Goal: Task Accomplishment & Management: Complete application form

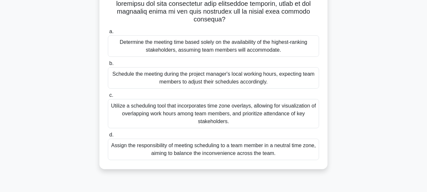
scroll to position [159, 0]
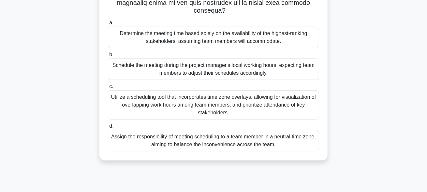
click at [196, 98] on div "Utilize a scheduling tool that incorporates time zone overlays, allowing for vi…" at bounding box center [213, 105] width 211 height 29
click at [108, 89] on input "c. Utilize a scheduling tool that incorporates time zone overlays, allowing for…" at bounding box center [108, 87] width 0 height 4
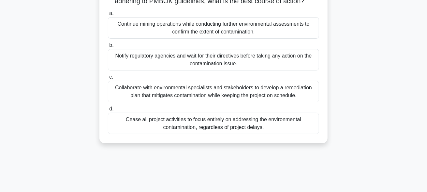
scroll to position [98, 0]
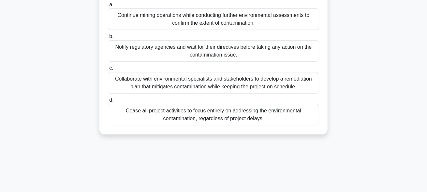
click at [209, 83] on div "Collaborate with environmental specialists and stakeholders to develop a remedi…" at bounding box center [213, 82] width 211 height 21
click at [108, 71] on input "c. Collaborate with environmental specialists and stakeholders to develop a rem…" at bounding box center [108, 68] width 0 height 4
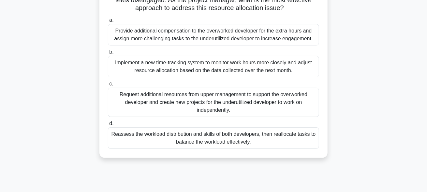
click at [212, 146] on div "Reassess the workload distribution and skills of both developers, then realloca…" at bounding box center [213, 138] width 211 height 21
click at [108, 126] on input "d. Reassess the workload distribution and skills of both developers, then reall…" at bounding box center [108, 124] width 0 height 4
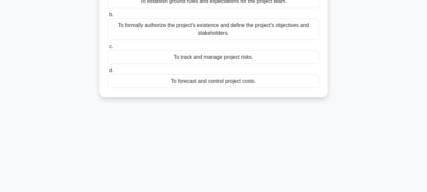
scroll to position [0, 0]
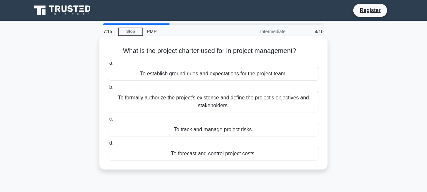
click at [214, 76] on div "To establish ground rules and expectations for the project team." at bounding box center [213, 74] width 211 height 14
click at [108, 65] on input "a. To establish ground rules and expectations for the project team." at bounding box center [108, 63] width 0 height 4
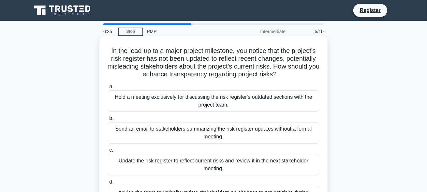
scroll to position [33, 0]
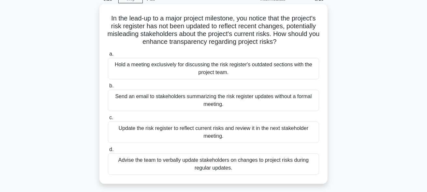
click at [213, 132] on div "Update the risk register to reflect current risks and review it in the next sta…" at bounding box center [213, 132] width 211 height 21
click at [108, 120] on input "c. Update the risk register to reflect current risks and review it in the next …" at bounding box center [108, 118] width 0 height 4
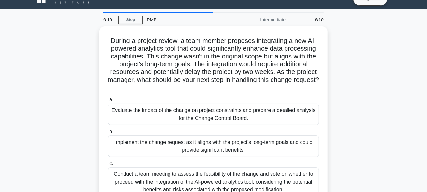
scroll to position [0, 0]
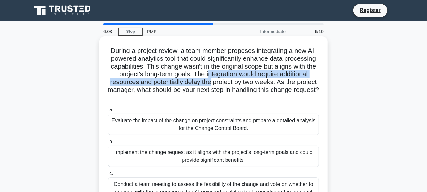
drag, startPoint x: 207, startPoint y: 74, endPoint x: 209, endPoint y: 79, distance: 5.8
click at [209, 79] on h5 "During a project review, a team member proposes integrating a new AI-powered an…" at bounding box center [213, 74] width 212 height 55
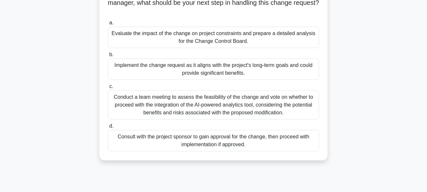
scroll to position [98, 0]
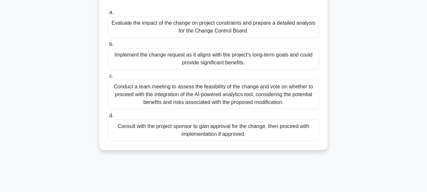
click at [202, 131] on div "Consult with the project sponsor to gain approval for the change, then proceed …" at bounding box center [213, 130] width 211 height 21
click at [108, 118] on input "d. Consult with the project sponsor to gain approval for the change, then proce…" at bounding box center [108, 116] width 0 height 4
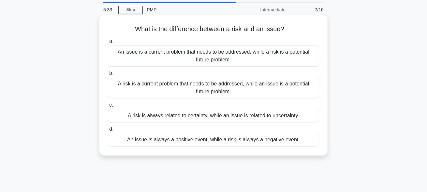
scroll to position [0, 0]
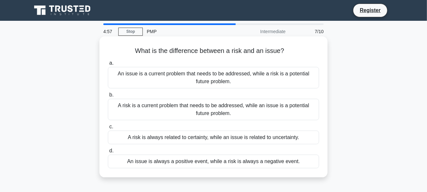
click at [207, 77] on div "An issue is a current problem that needs to be addressed, while a risk is a pot…" at bounding box center [213, 77] width 211 height 21
click at [108, 65] on input "a. An issue is a current problem that needs to be addressed, while a risk is a …" at bounding box center [108, 63] width 0 height 4
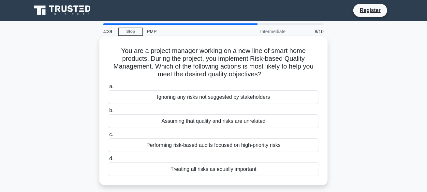
click at [219, 145] on div "Performing risk-based audits focused on high-priority risks" at bounding box center [213, 146] width 211 height 14
click at [108, 137] on input "c. Performing risk-based audits focused on high-priority risks" at bounding box center [108, 135] width 0 height 4
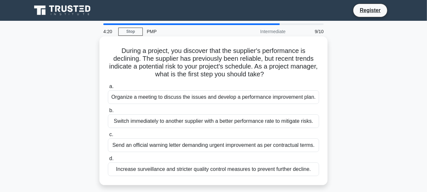
click at [205, 98] on div "Organize a meeting to discuss the issues and develop a performance improvement …" at bounding box center [213, 98] width 211 height 14
click at [108, 89] on input "a. Organize a meeting to discuss the issues and develop a performance improveme…" at bounding box center [108, 87] width 0 height 4
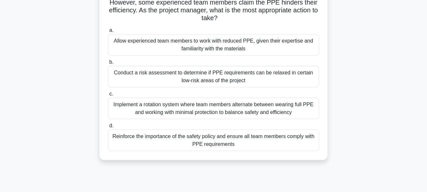
scroll to position [65, 0]
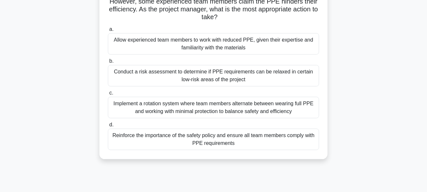
click at [218, 141] on div "Reinforce the importance of the safety policy and ensure all team members compl…" at bounding box center [213, 139] width 211 height 21
click at [108, 127] on input "d. Reinforce the importance of the safety policy and ensure all team members co…" at bounding box center [108, 125] width 0 height 4
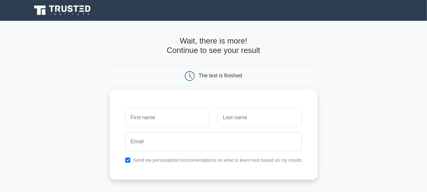
click at [144, 114] on input "text" at bounding box center [167, 117] width 84 height 19
type input "adi"
click at [230, 117] on input "text" at bounding box center [259, 117] width 84 height 19
type input "udi"
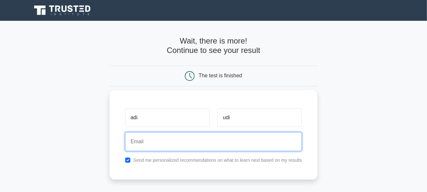
click at [165, 142] on input "email" at bounding box center [213, 142] width 177 height 19
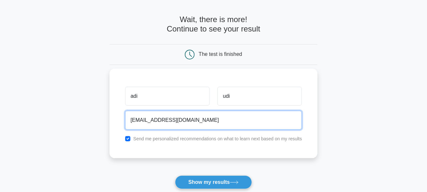
scroll to position [65, 0]
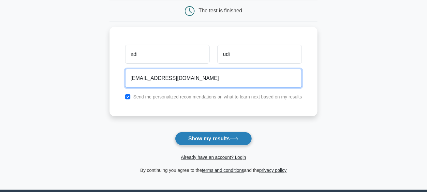
type input "uyaredude@zoho.com"
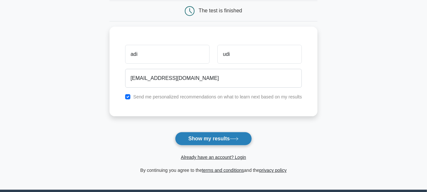
click at [207, 135] on button "Show my results" at bounding box center [213, 139] width 77 height 14
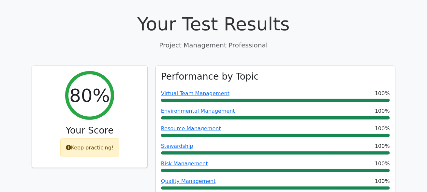
scroll to position [293, 0]
